Goal: Task Accomplishment & Management: Use online tool/utility

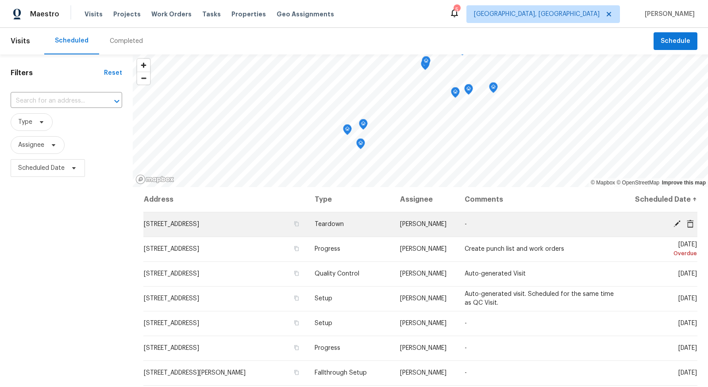
click at [539, 223] on icon at bounding box center [677, 223] width 7 height 7
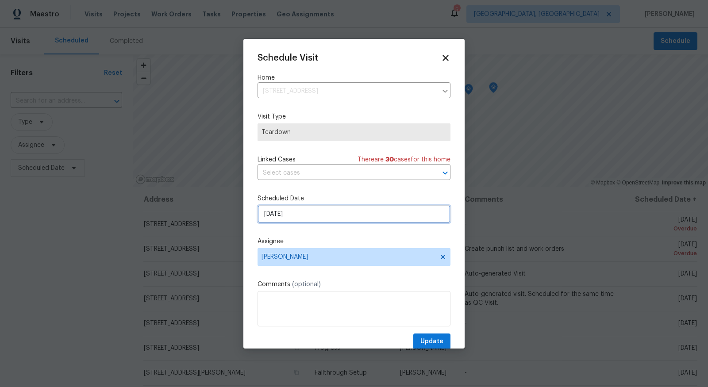
click at [349, 213] on input "8/17/2025" at bounding box center [354, 214] width 193 height 18
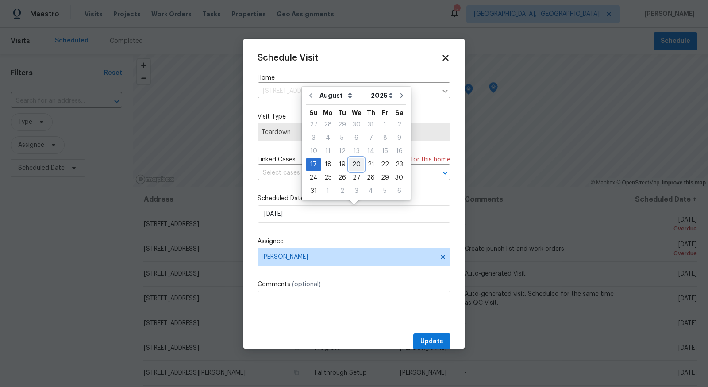
click at [354, 164] on div "20" at bounding box center [356, 164] width 15 height 12
type input "8/20/2025"
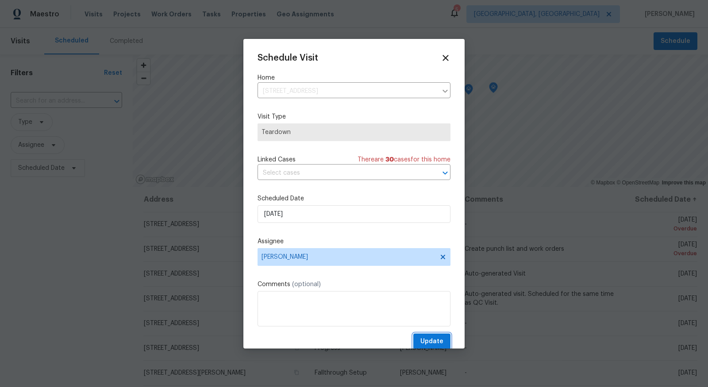
click at [433, 306] on span "Update" at bounding box center [431, 341] width 23 height 11
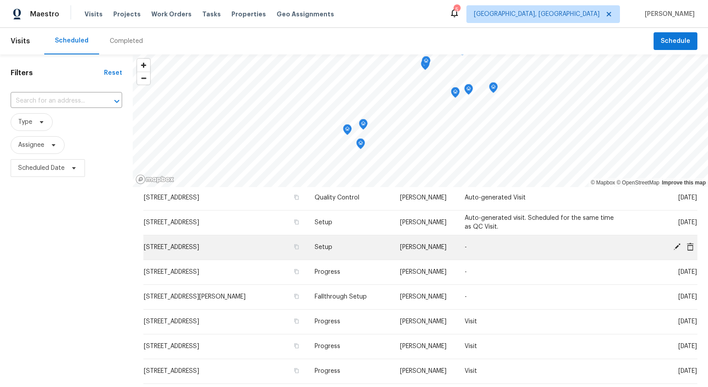
scroll to position [54, 0]
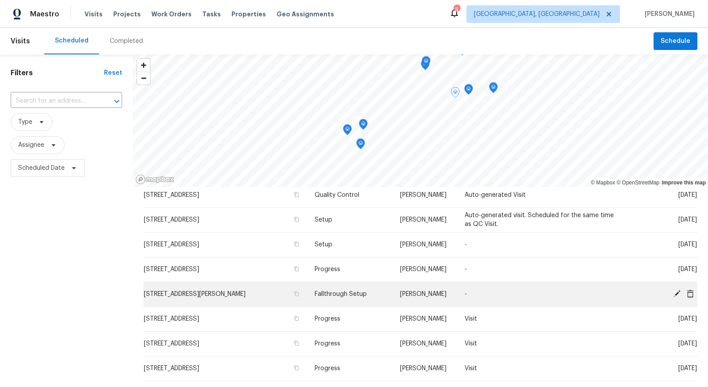
click at [539, 290] on icon at bounding box center [677, 294] width 8 height 8
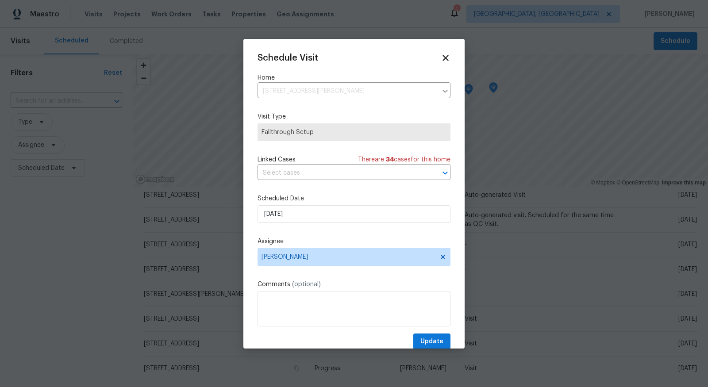
click at [358, 132] on span "Fallthrough Setup" at bounding box center [354, 132] width 185 height 9
click at [346, 215] on input "8/19/2025" at bounding box center [354, 214] width 193 height 18
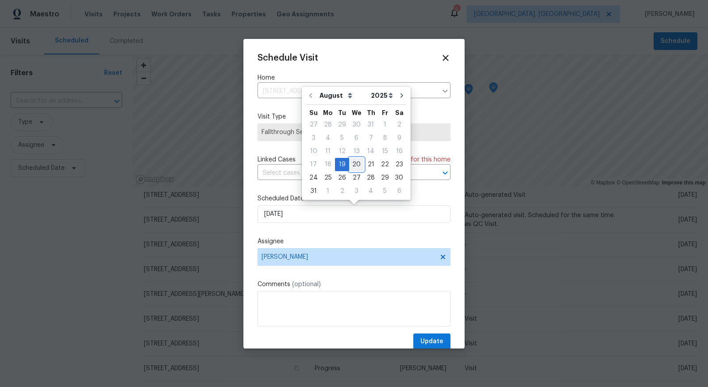
click at [354, 162] on div "20" at bounding box center [356, 164] width 15 height 12
type input "8/20/2025"
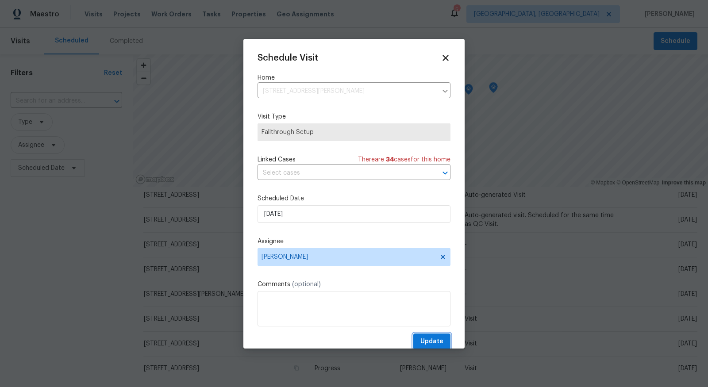
click at [434, 306] on span "Update" at bounding box center [431, 341] width 23 height 11
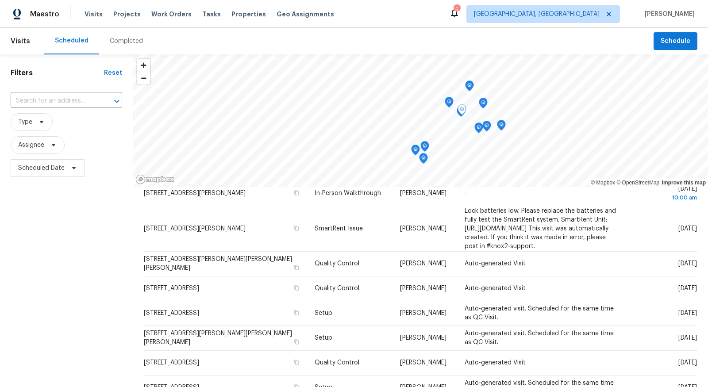
scroll to position [254, 0]
click at [36, 116] on span "Type" at bounding box center [32, 122] width 42 height 18
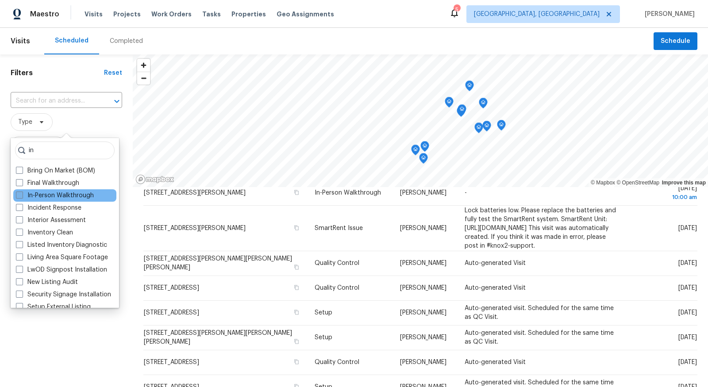
type input "in"
click at [35, 196] on label "In-Person Walkthrough" at bounding box center [55, 195] width 78 height 9
click at [22, 196] on input "In-Person Walkthrough" at bounding box center [19, 194] width 6 height 6
checkbox input "true"
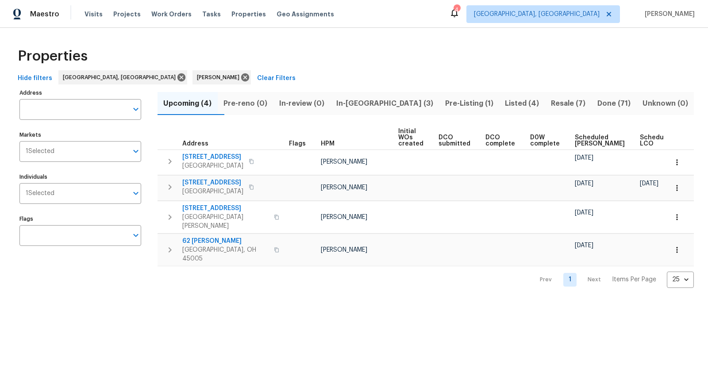
click at [374, 106] on span "In-[GEOGRAPHIC_DATA] (3)" at bounding box center [384, 103] width 98 height 12
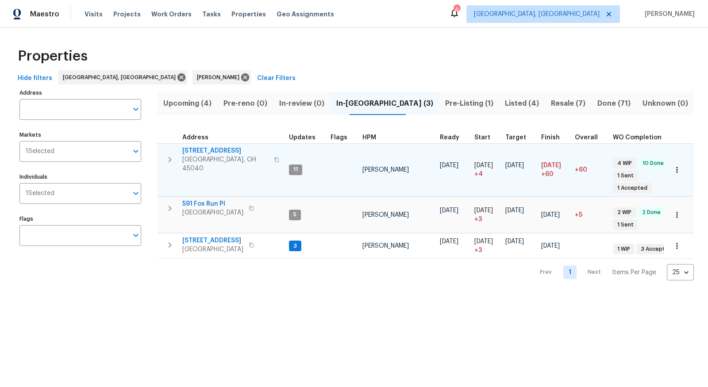
click at [223, 149] on span "[STREET_ADDRESS]" at bounding box center [225, 150] width 86 height 9
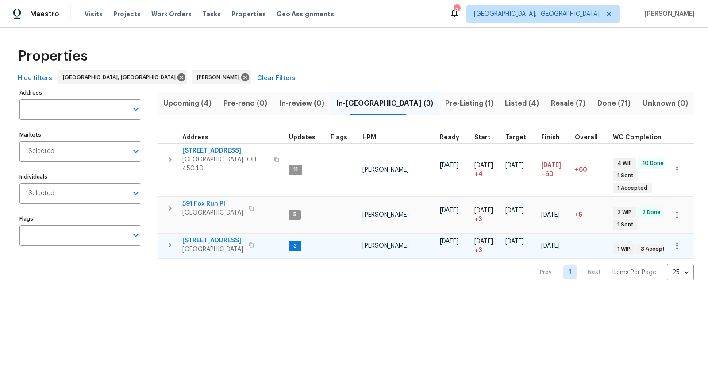
click at [219, 236] on span "[STREET_ADDRESS]" at bounding box center [212, 240] width 61 height 9
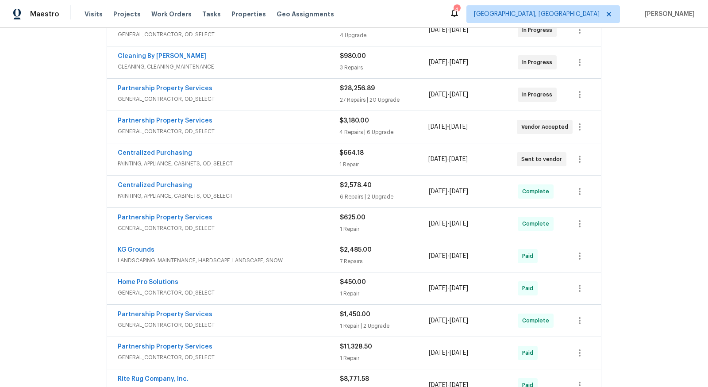
scroll to position [215, 0]
click at [164, 120] on link "Partnership Property Services" at bounding box center [165, 122] width 95 height 6
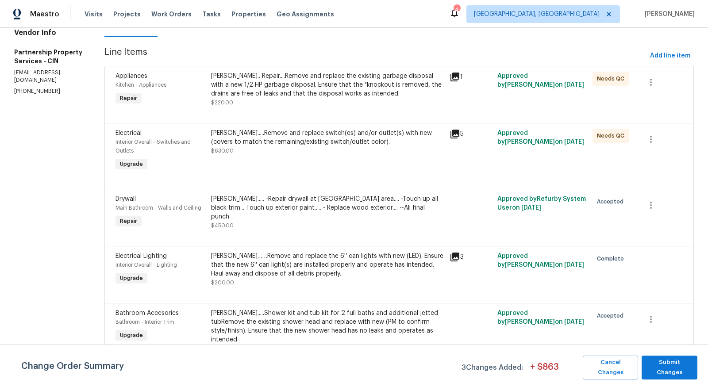
scroll to position [85, 0]
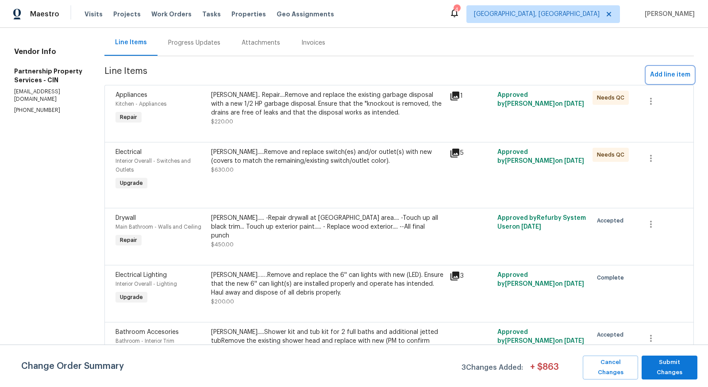
click at [672, 73] on span "Add line item" at bounding box center [670, 74] width 40 height 11
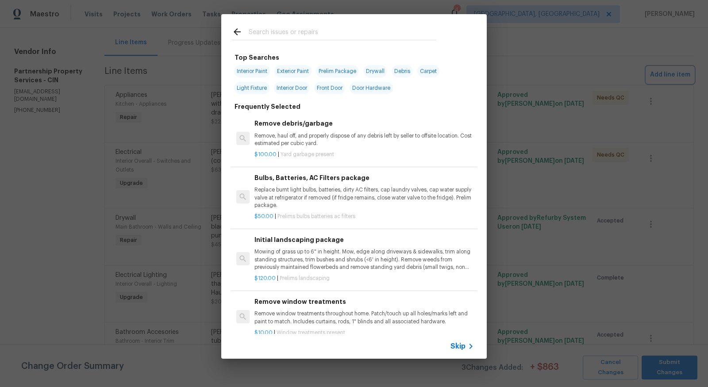
click at [89, 232] on div "Top Searches Interior Paint Exterior Paint Prelim Package Drywall Debris Carpet…" at bounding box center [354, 186] width 708 height 373
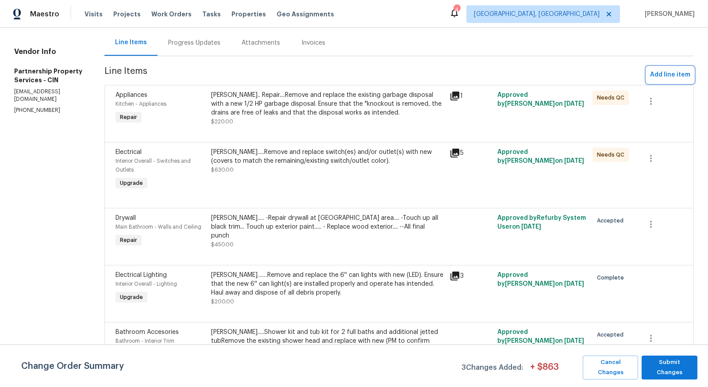
click at [669, 72] on span "Add line item" at bounding box center [670, 74] width 40 height 11
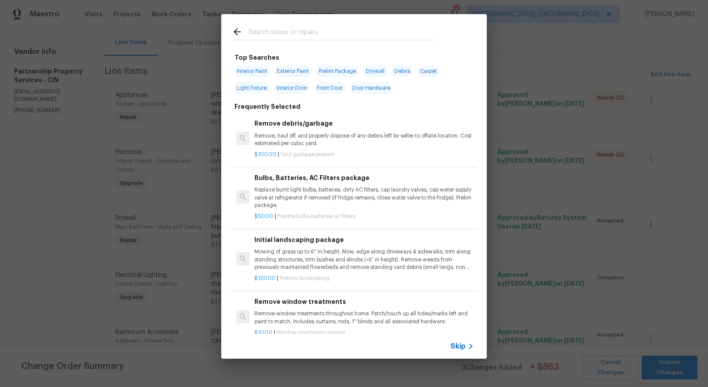
click at [285, 33] on input "text" at bounding box center [343, 33] width 188 height 13
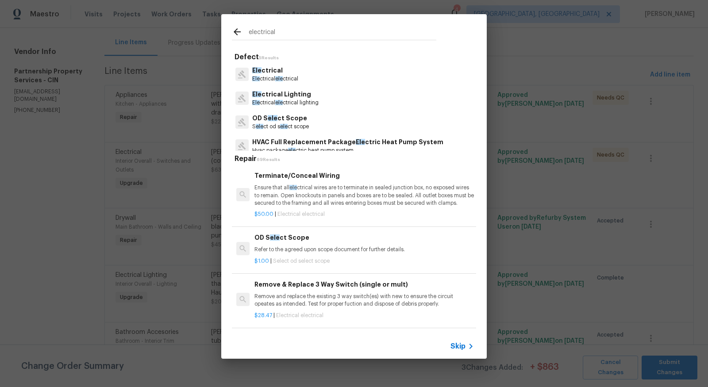
type input "electrical"
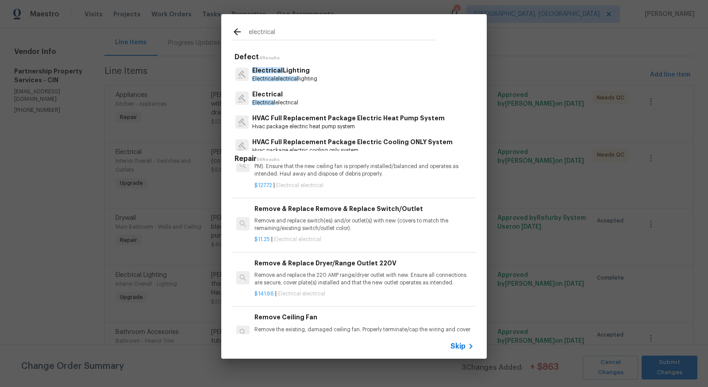
scroll to position [267, 0]
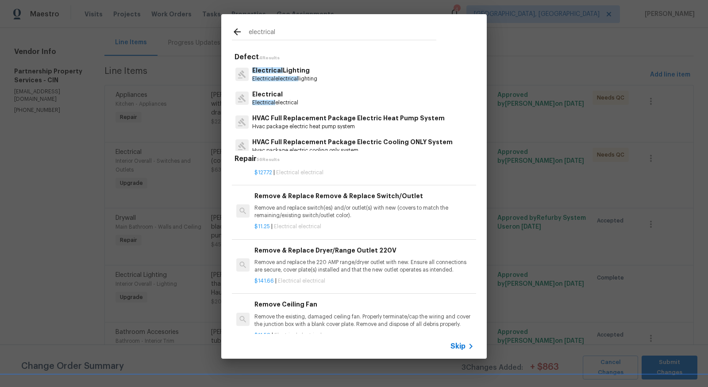
click at [330, 259] on p "Remove and replace the 220 AMP range/dryer outlet with new. Ensure all connecti…" at bounding box center [363, 266] width 219 height 15
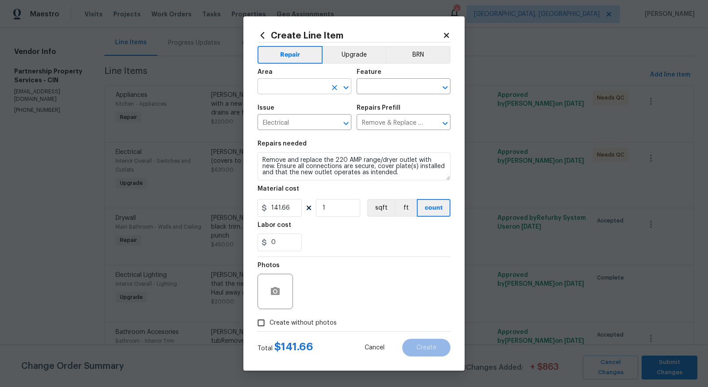
click at [304, 82] on input "text" at bounding box center [292, 88] width 69 height 14
click at [294, 112] on li "Kitchen" at bounding box center [305, 107] width 94 height 15
type input "Kitchen"
click at [391, 85] on input "text" at bounding box center [391, 88] width 69 height 14
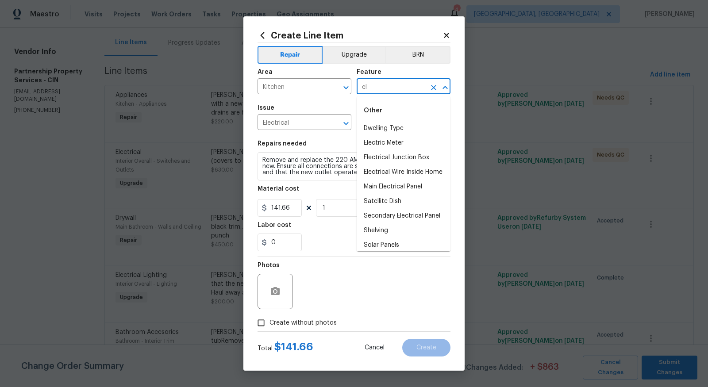
type input "e"
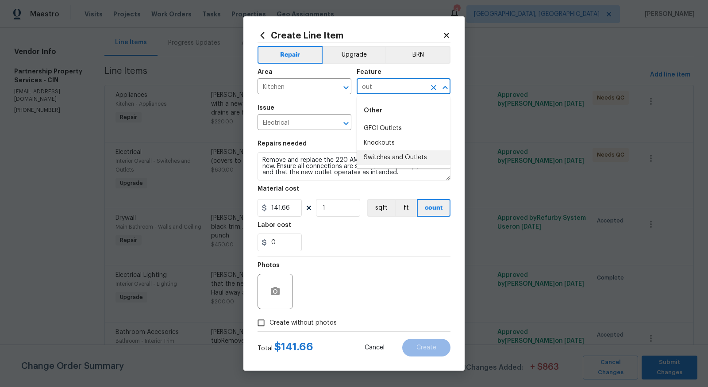
click at [403, 158] on li "Switches and Outlets" at bounding box center [404, 157] width 94 height 15
type input "Switches and Outlets"
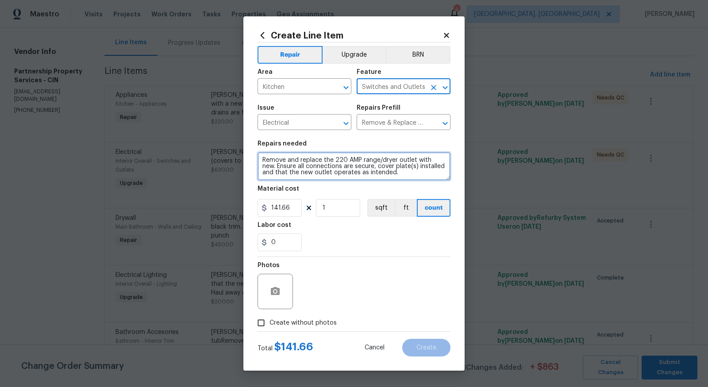
click at [262, 161] on textarea "Remove and replace the 220 AMP range/dryer outlet with new. Ensure all connecti…" at bounding box center [354, 166] width 193 height 28
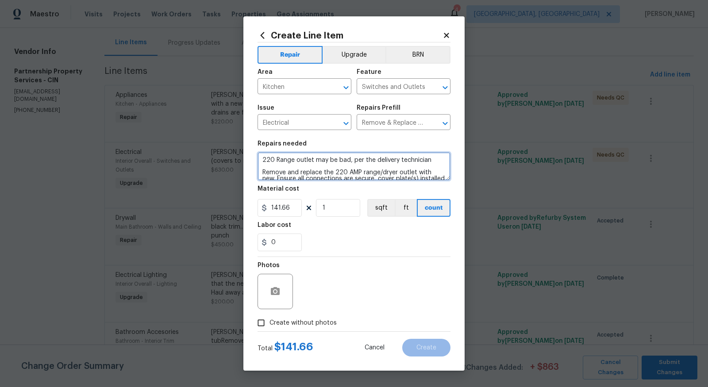
type textarea "220 Range outlet may be bad, per the delivery technician Remove and replace the…"
click at [263, 320] on input "Create without photos" at bounding box center [261, 323] width 17 height 17
checkbox input "true"
click at [259, 160] on textarea "220 Range outlet may be bad, per the delivery technician Remove and replace the…" at bounding box center [354, 166] width 193 height 28
type textarea "Darrell.....220 Range outlet may be bad, per the delivery technician Remove and…"
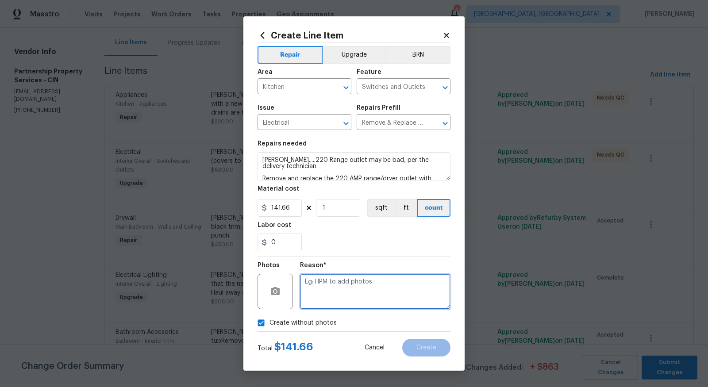
click at [339, 301] on textarea at bounding box center [375, 291] width 150 height 35
type textarea "to add"
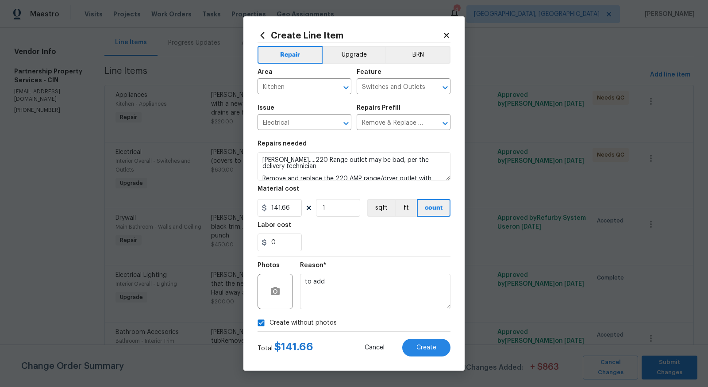
click at [377, 326] on div "Create without photos" at bounding box center [354, 323] width 193 height 17
click at [414, 342] on button "Create" at bounding box center [426, 348] width 48 height 18
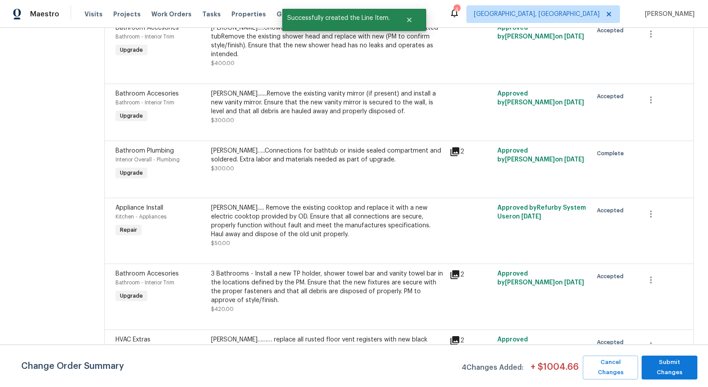
scroll to position [496, 0]
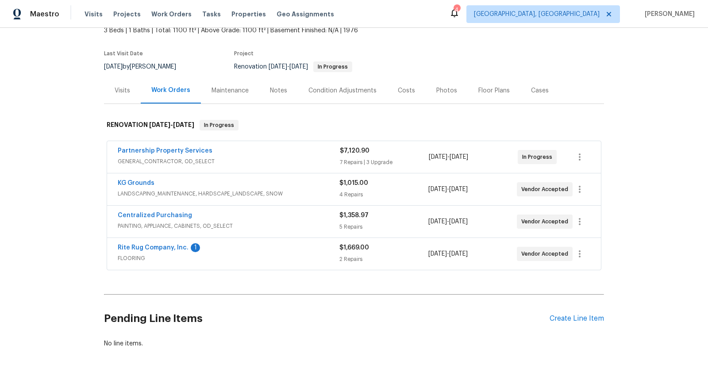
scroll to position [58, 0]
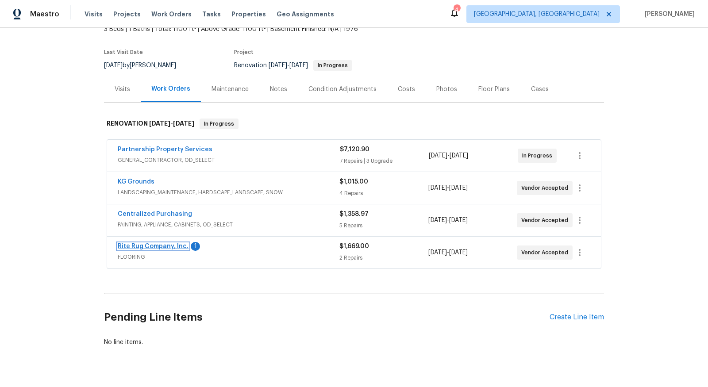
click at [150, 245] on link "Rite Rug Company, Inc." at bounding box center [153, 246] width 71 height 6
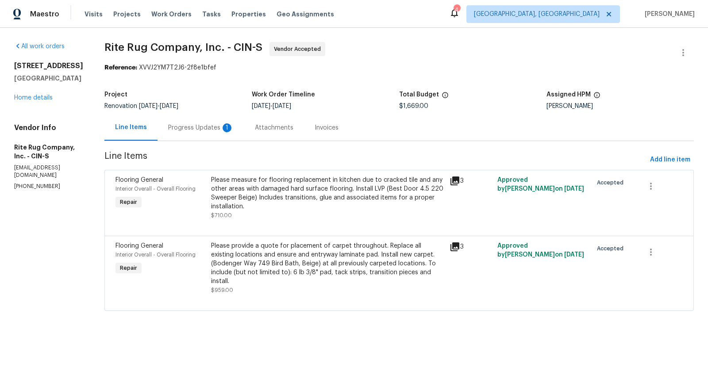
click at [217, 131] on div "Progress Updates 1" at bounding box center [200, 127] width 65 height 9
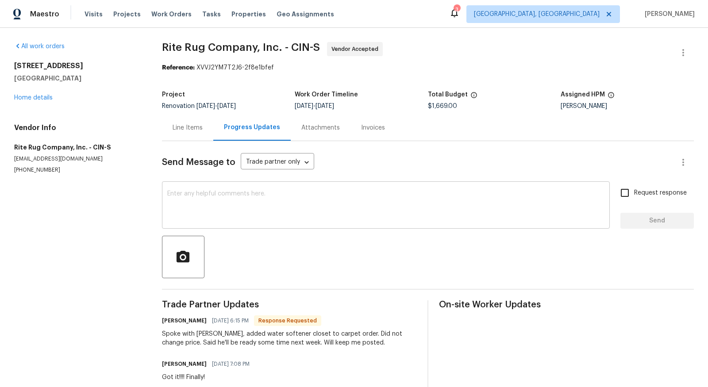
click at [289, 196] on textarea at bounding box center [386, 206] width 438 height 31
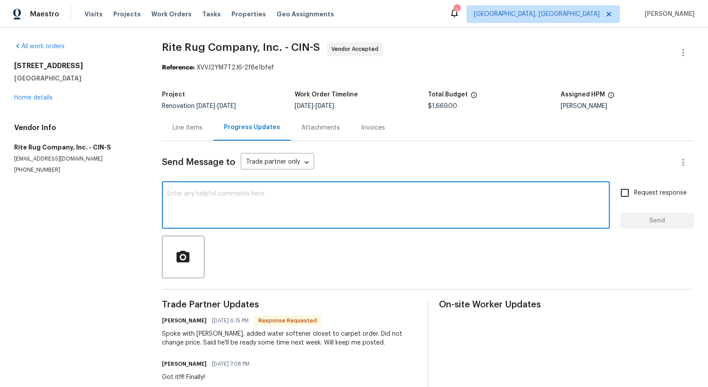
click at [296, 203] on textarea at bounding box center [386, 206] width 438 height 31
click at [290, 203] on textarea at bounding box center [386, 206] width 438 height 31
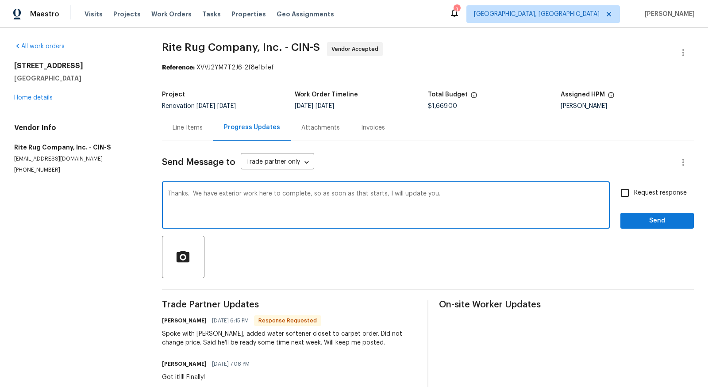
type textarea "Thanks. We have exterior work here to complete, so as soon as that starts, I wi…"
click at [643, 227] on button "Send" at bounding box center [656, 221] width 73 height 16
